Goal: Contribute content

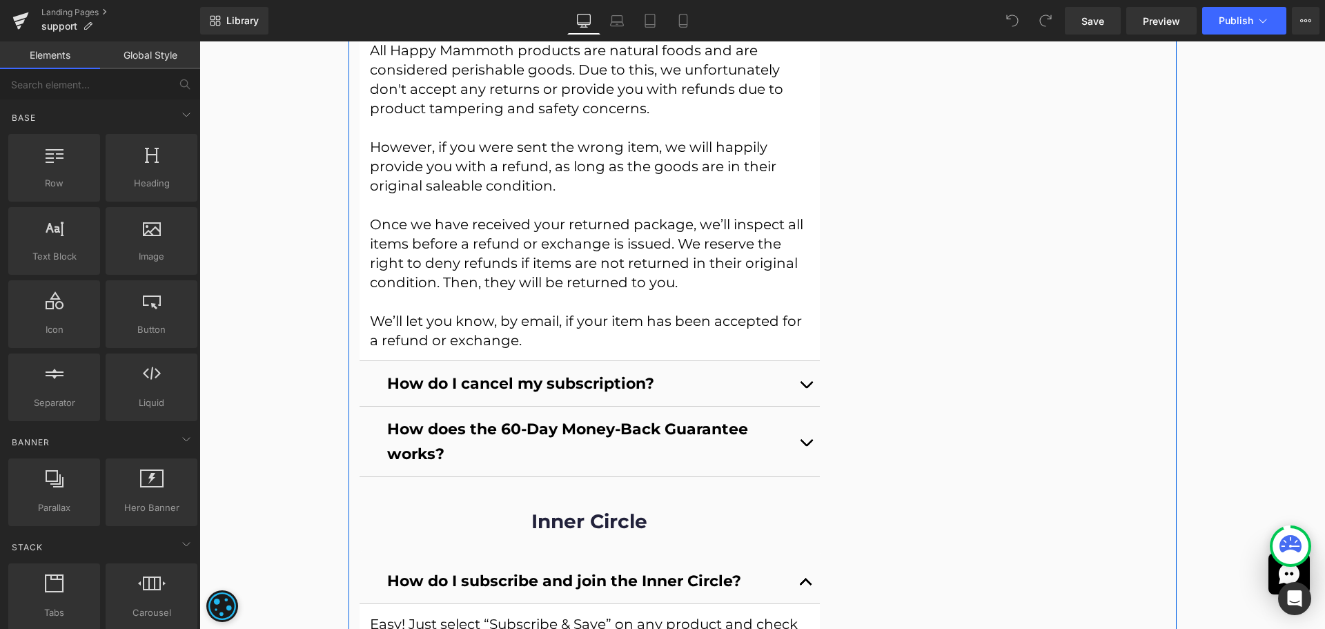
scroll to position [1449, 0]
click at [421, 452] on b "How does the 60-Day Money-Back Guarantee works?" at bounding box center [567, 440] width 361 height 43
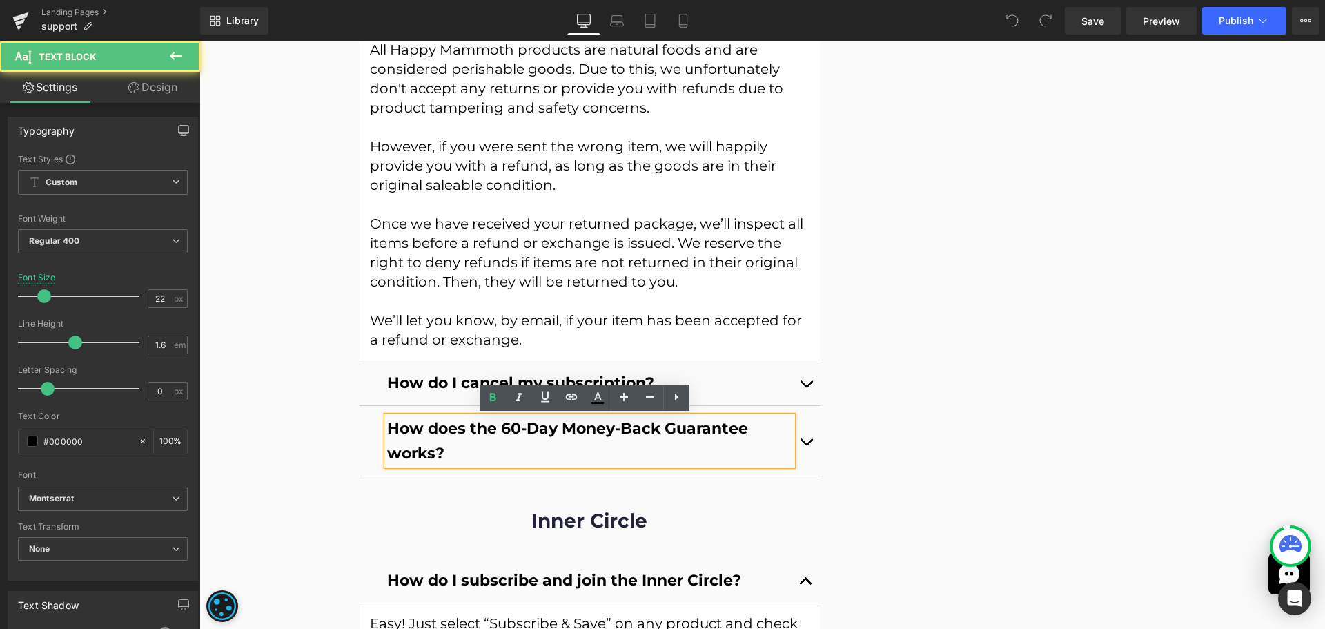
click at [427, 450] on b "How does the 60-Day Money-Back Guarantee works?" at bounding box center [567, 440] width 361 height 43
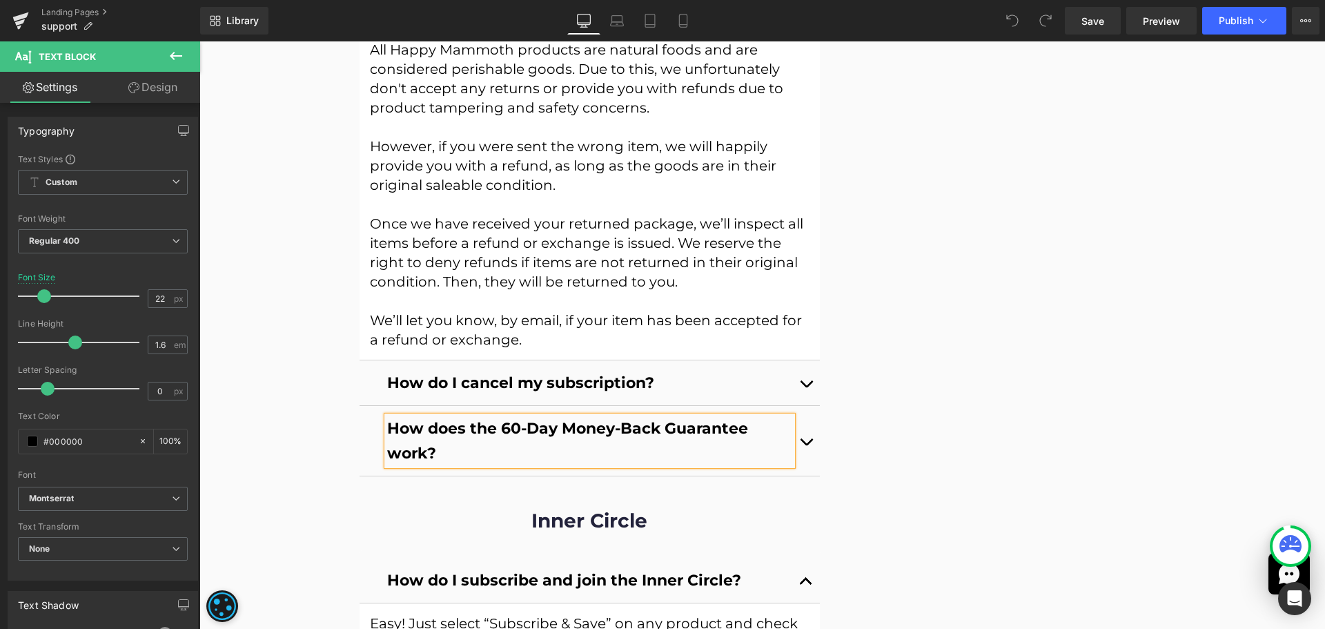
click at [940, 358] on div "STILL HAVE ANY QUESTIONS? Heading Separator Image Contact Us Button Icon Icon I…" at bounding box center [1003, 435] width 345 height 2886
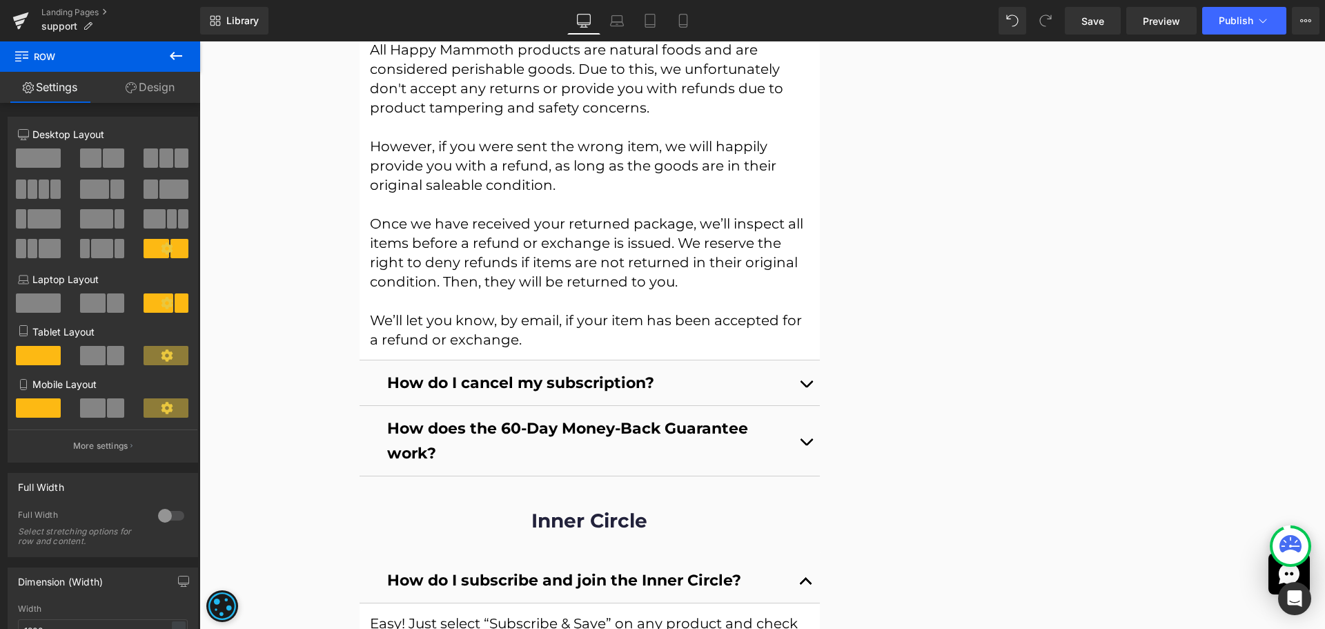
click at [1216, 40] on div "Library Desktop Desktop Laptop Tablet Mobile Save Preview Publish Scheduled Vie…" at bounding box center [762, 20] width 1125 height 41
click at [1224, 27] on button "Publish" at bounding box center [1244, 21] width 84 height 28
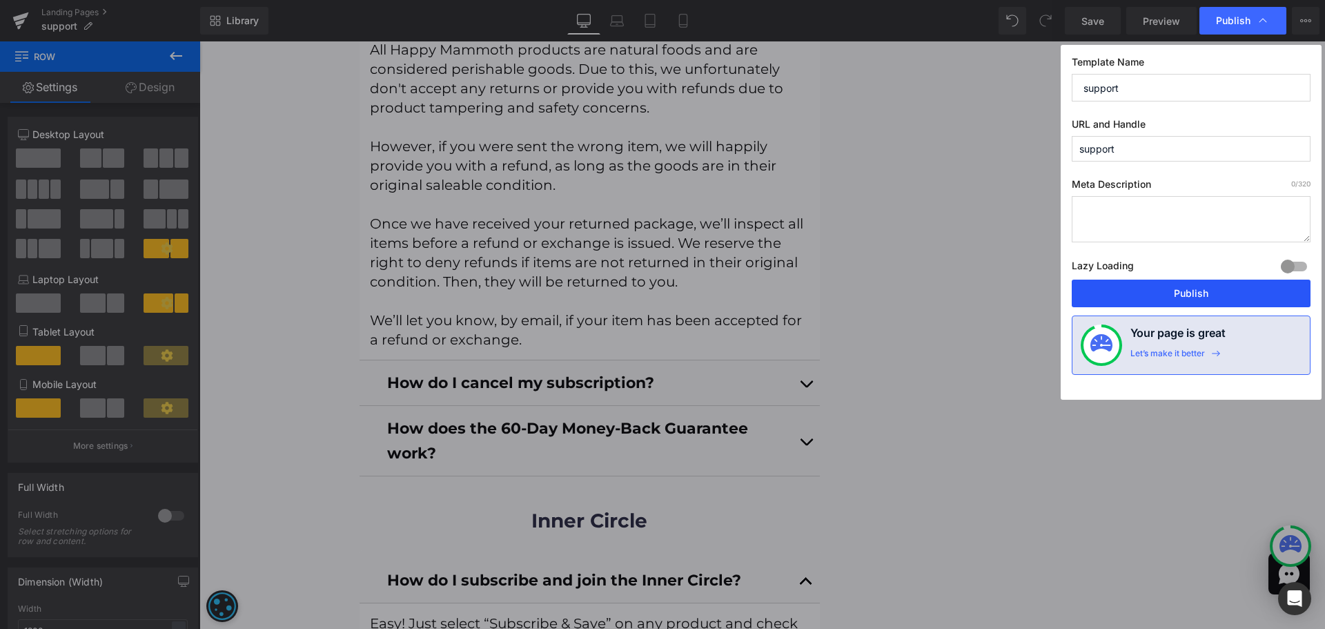
drag, startPoint x: 1174, startPoint y: 292, endPoint x: 931, endPoint y: 229, distance: 250.9
click at [1174, 292] on button "Publish" at bounding box center [1191, 294] width 239 height 28
